Goal: Transaction & Acquisition: Purchase product/service

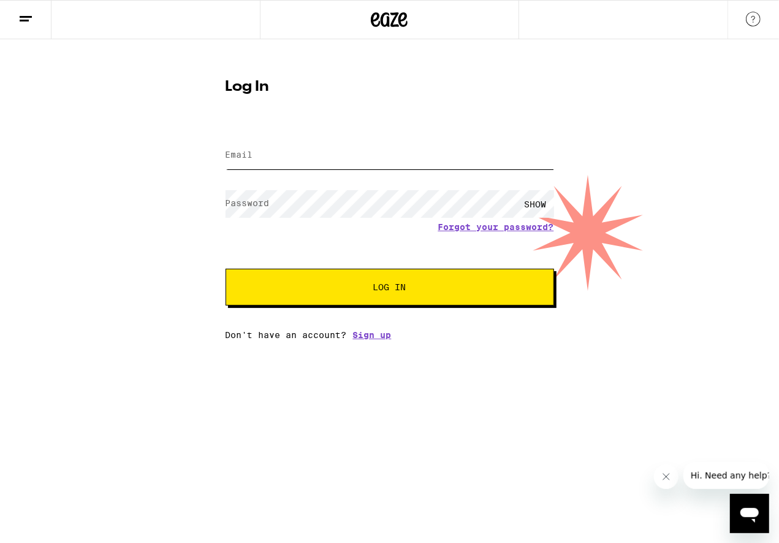
type input "[EMAIL_ADDRESS][DOMAIN_NAME]"
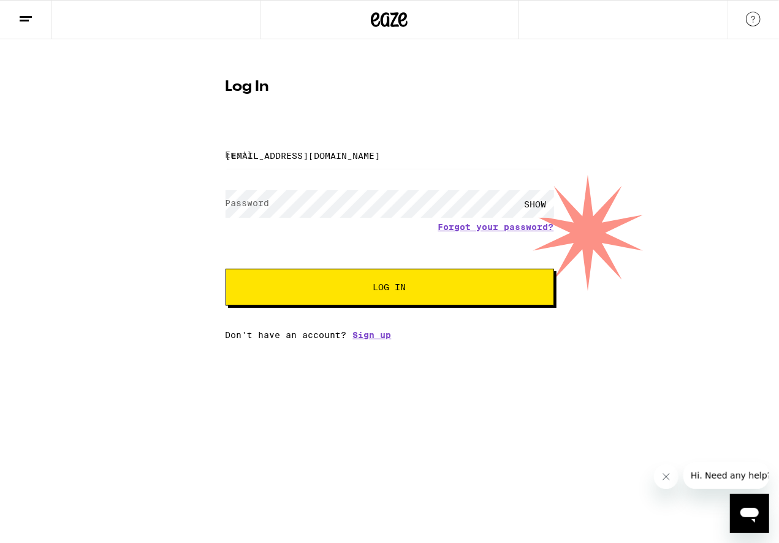
click at [418, 280] on button "Log In" at bounding box center [390, 287] width 329 height 37
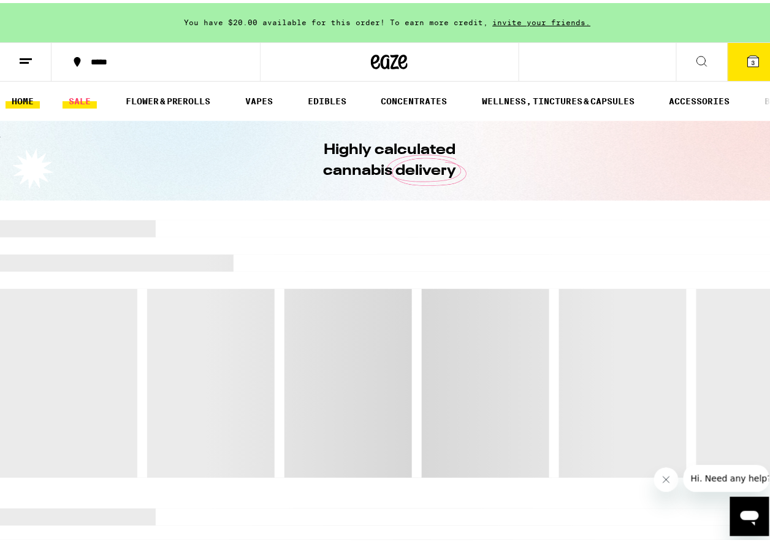
click at [82, 96] on link "SALE" at bounding box center [80, 98] width 34 height 15
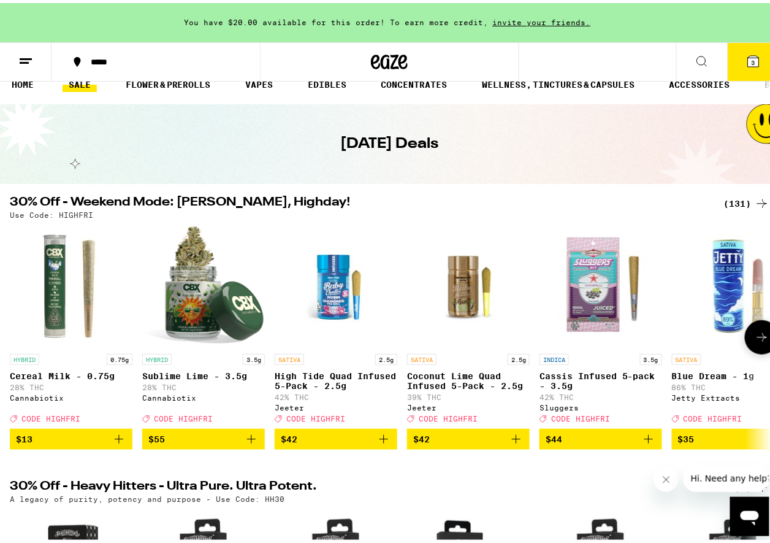
scroll to position [123, 0]
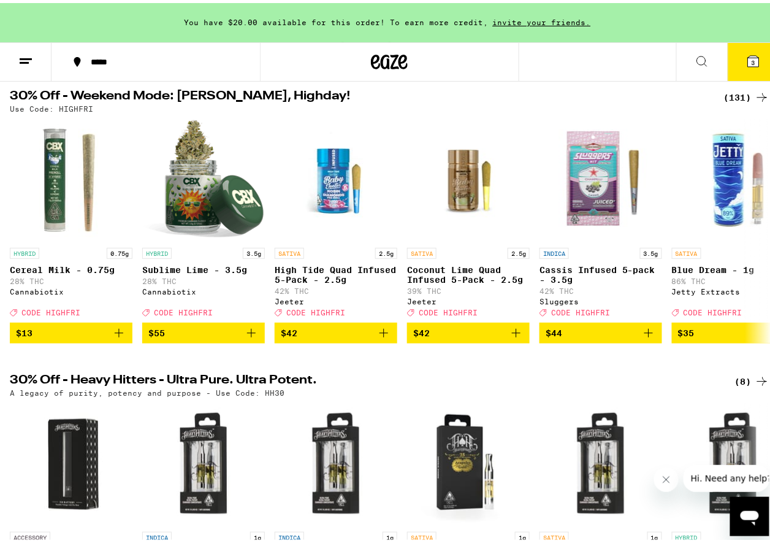
click at [743, 91] on div "(131)" at bounding box center [746, 94] width 45 height 15
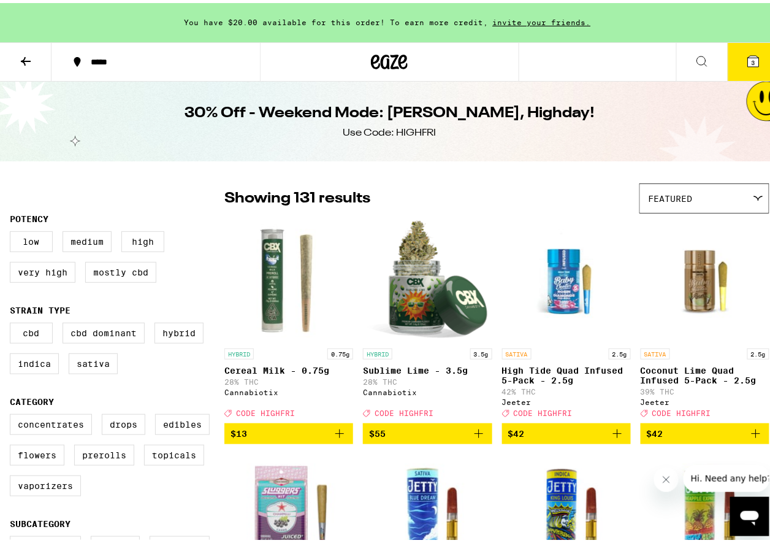
click at [13, 40] on button at bounding box center [26, 59] width 52 height 39
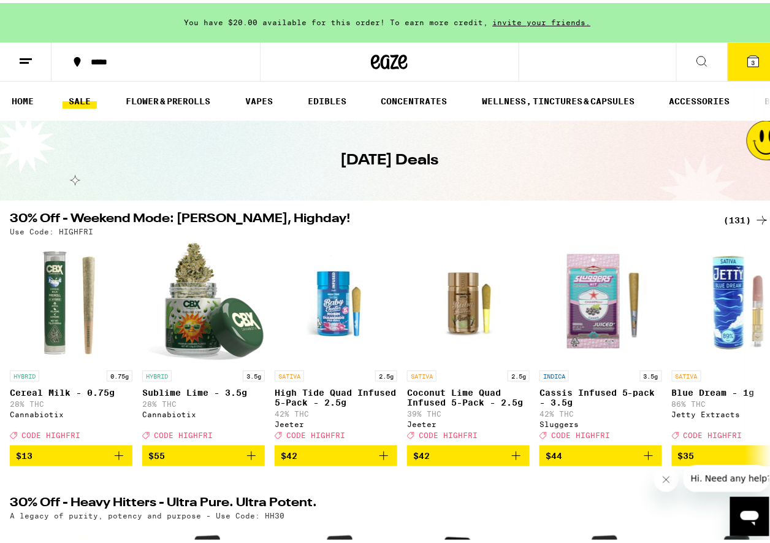
click at [20, 88] on ul "HOME SALE FLOWER & PREROLLS VAPES EDIBLES CONCENTRATES WELLNESS, TINCTURES & CA…" at bounding box center [389, 97] width 779 height 39
click at [25, 103] on link "HOME" at bounding box center [23, 98] width 34 height 15
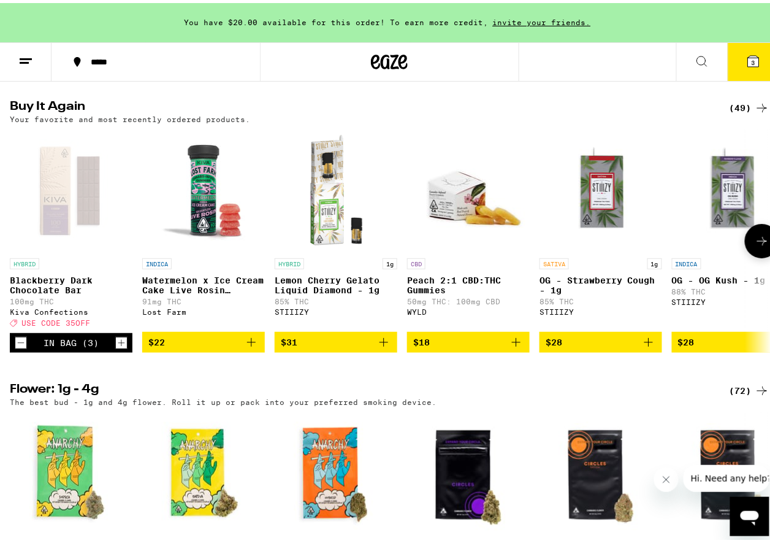
scroll to position [981, 0]
